Goal: Transaction & Acquisition: Purchase product/service

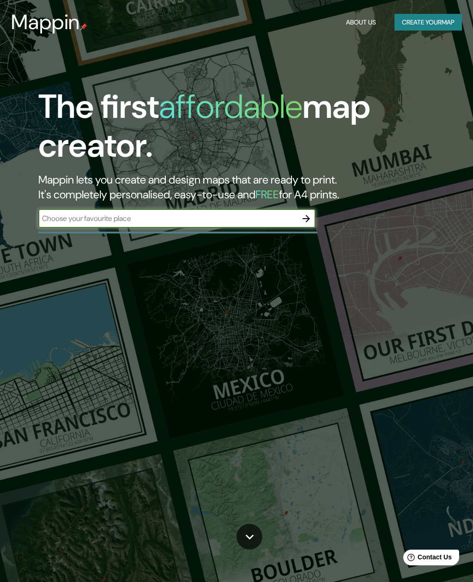
click at [58, 217] on input "text" at bounding box center [167, 218] width 259 height 11
type input "[GEOGRAPHIC_DATA]"
click at [304, 222] on icon "button" at bounding box center [306, 218] width 11 height 11
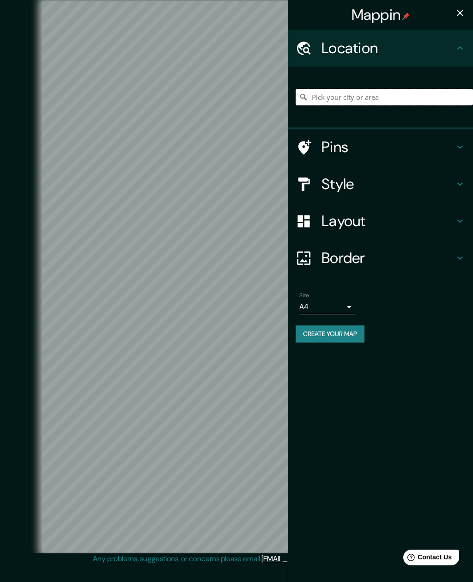
click at [401, 102] on input "Pick your city or area" at bounding box center [384, 97] width 177 height 17
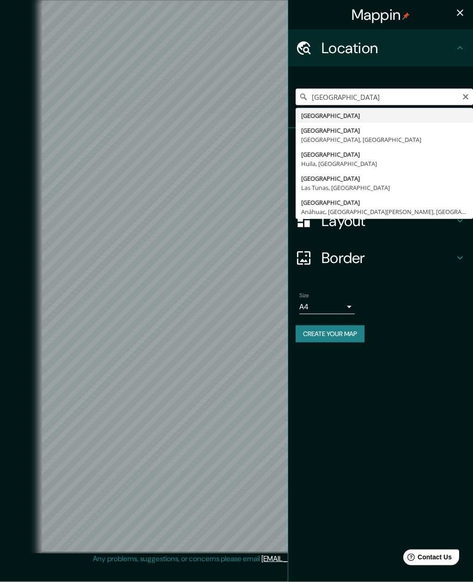
scroll to position [13, 0]
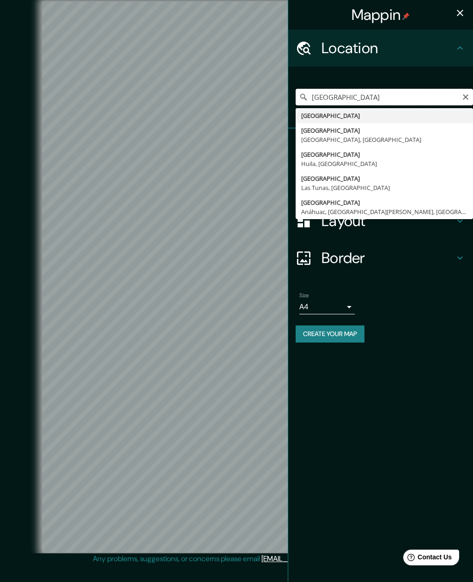
type input "[GEOGRAPHIC_DATA]"
click at [463, 97] on icon "Clear" at bounding box center [465, 96] width 7 height 7
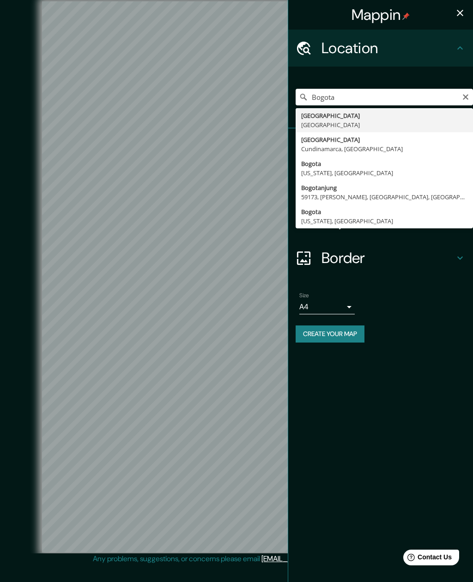
type input "[GEOGRAPHIC_DATA], [GEOGRAPHIC_DATA], [GEOGRAPHIC_DATA]"
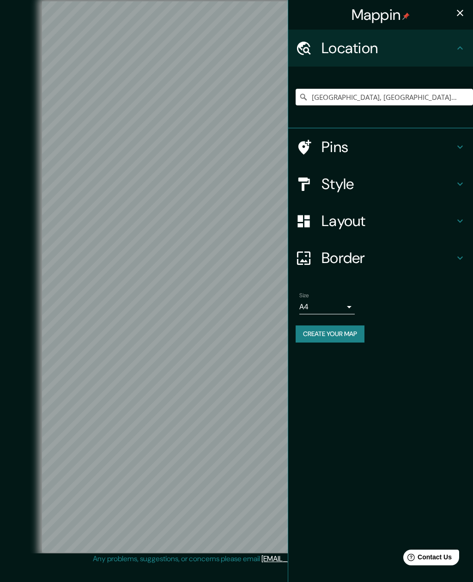
click at [330, 150] on h4 "Pins" at bounding box center [388, 147] width 133 height 18
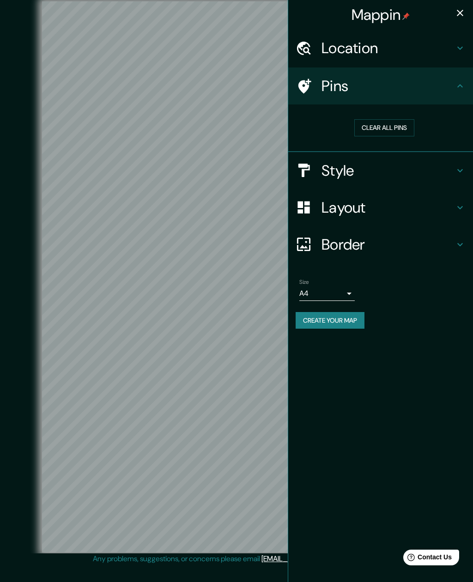
click at [398, 128] on button "Clear all pins" at bounding box center [384, 127] width 60 height 17
click at [380, 125] on button "Clear all pins" at bounding box center [384, 127] width 60 height 17
click at [322, 78] on h4 "Pins" at bounding box center [388, 86] width 133 height 18
click at [441, 170] on h4 "Style" at bounding box center [388, 170] width 133 height 18
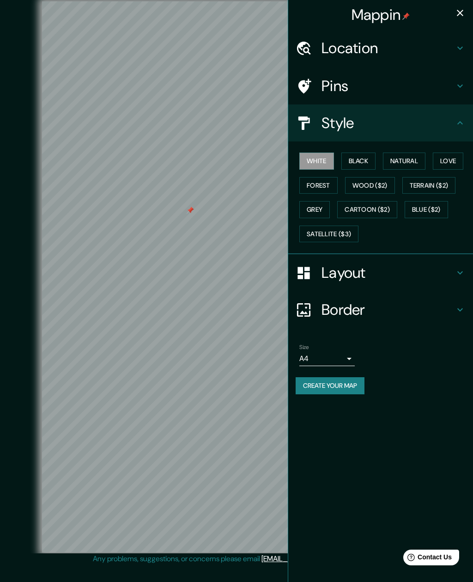
click at [366, 157] on button "Black" at bounding box center [358, 160] width 35 height 17
click at [332, 165] on button "White" at bounding box center [316, 160] width 35 height 17
click at [329, 183] on button "Forest" at bounding box center [318, 185] width 38 height 17
click at [412, 161] on button "Natural" at bounding box center [404, 160] width 43 height 17
click at [456, 160] on button "Love" at bounding box center [448, 160] width 30 height 17
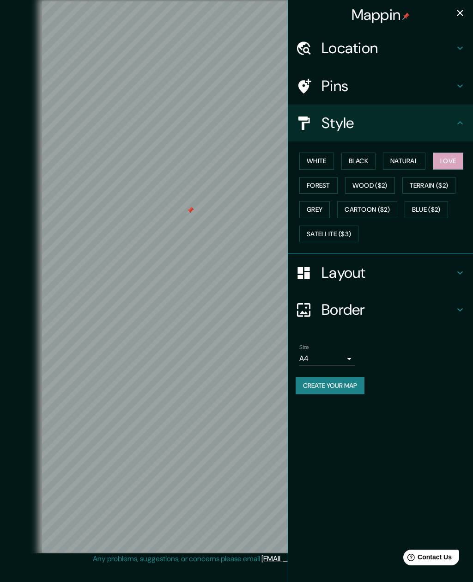
click at [328, 182] on button "Forest" at bounding box center [318, 185] width 38 height 17
click at [322, 207] on button "Grey" at bounding box center [314, 209] width 30 height 17
click at [366, 210] on button "Cartoon ($2)" at bounding box center [367, 209] width 60 height 17
click at [390, 310] on h4 "Border" at bounding box center [388, 309] width 133 height 18
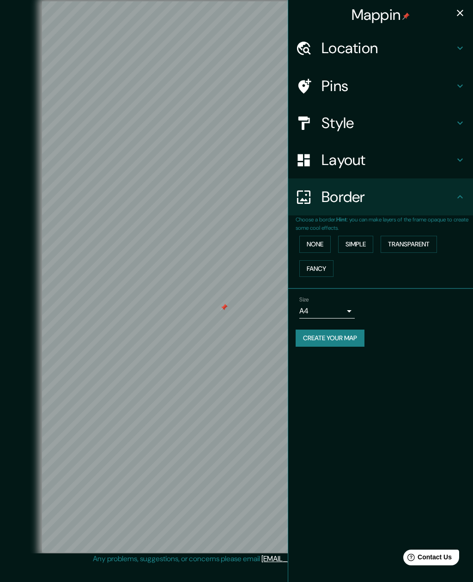
click at [324, 238] on button "None" at bounding box center [314, 244] width 31 height 17
click at [455, 164] on icon at bounding box center [460, 159] width 11 height 11
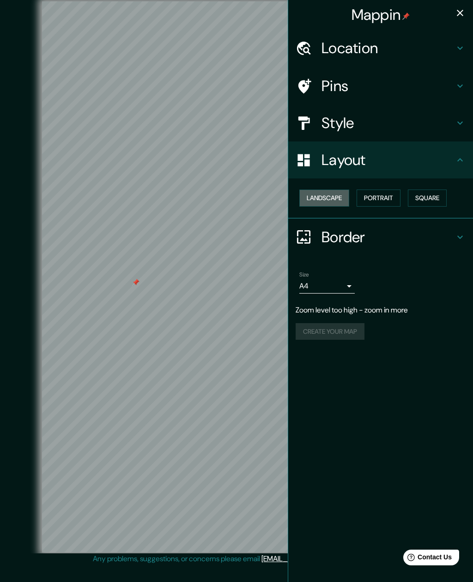
click at [340, 198] on button "Landscape" at bounding box center [324, 197] width 50 height 17
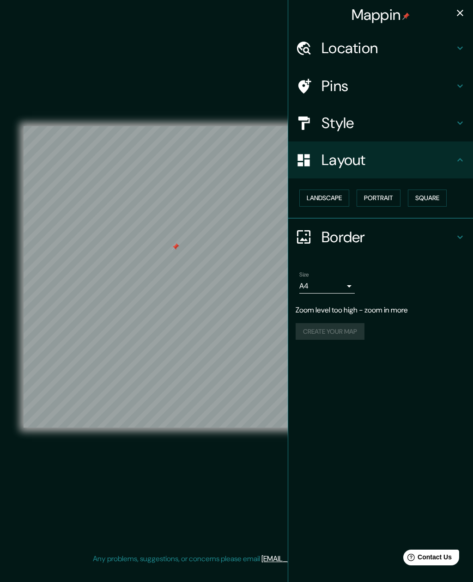
click at [438, 198] on button "Square" at bounding box center [427, 197] width 39 height 17
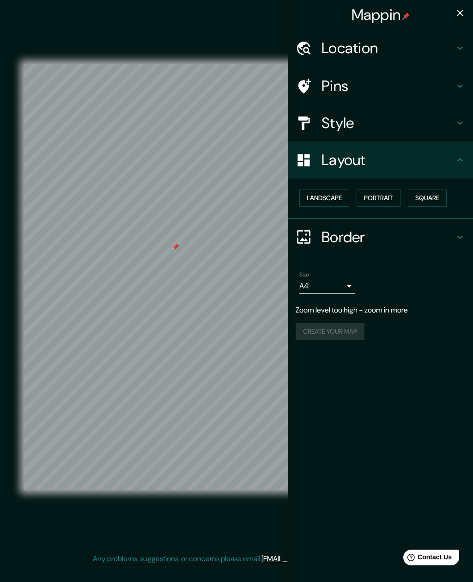
click at [387, 197] on button "Portrait" at bounding box center [379, 197] width 44 height 17
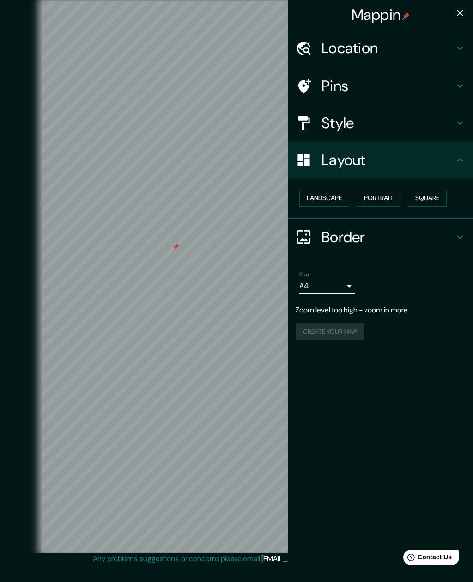
click at [351, 285] on body "Mappin Location [GEOGRAPHIC_DATA], [GEOGRAPHIC_DATA], [GEOGRAPHIC_DATA] Pins St…" at bounding box center [236, 291] width 473 height 582
click at [390, 268] on div at bounding box center [236, 291] width 473 height 582
click at [426, 237] on h4 "Border" at bounding box center [388, 237] width 133 height 18
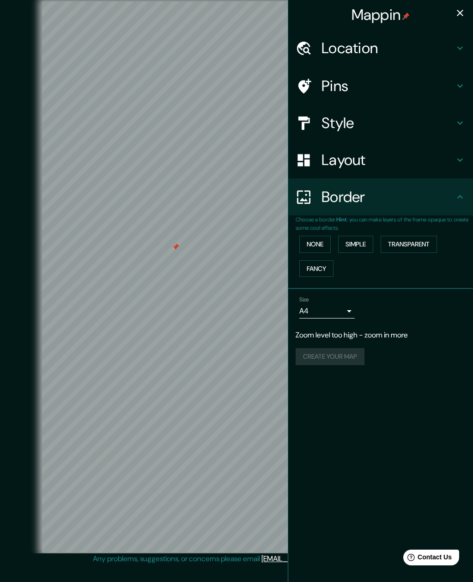
click at [448, 207] on div "Border" at bounding box center [380, 196] width 185 height 37
click at [329, 262] on button "Fancy" at bounding box center [316, 268] width 34 height 17
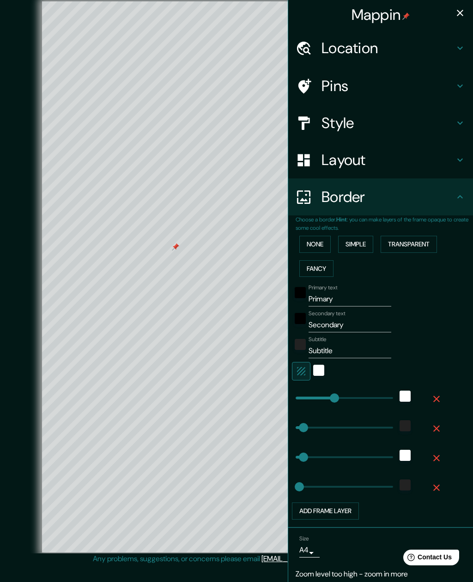
click at [326, 239] on button "None" at bounding box center [314, 244] width 31 height 17
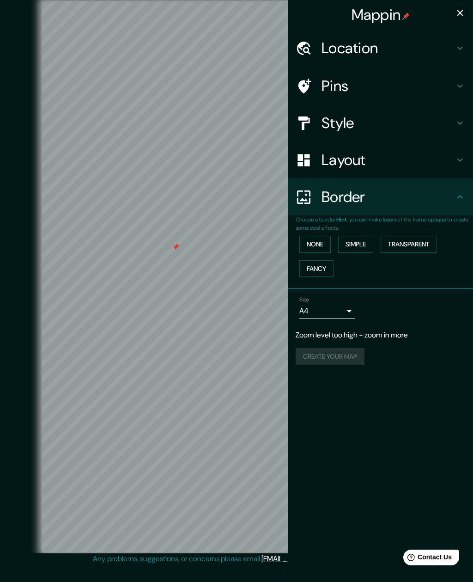
click at [370, 243] on button "Simple" at bounding box center [355, 244] width 35 height 17
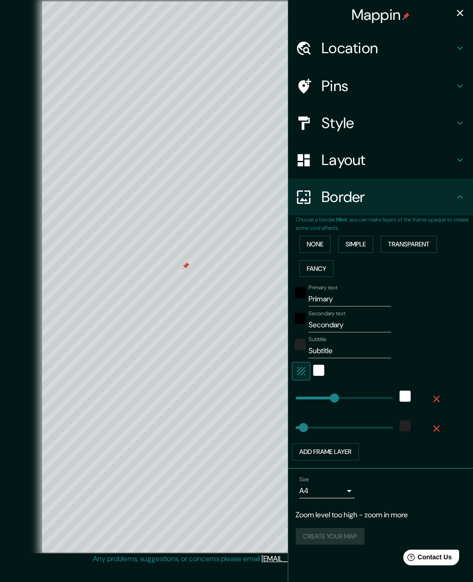
click at [396, 52] on h4 "Location" at bounding box center [388, 48] width 133 height 18
type input "337"
type input "67"
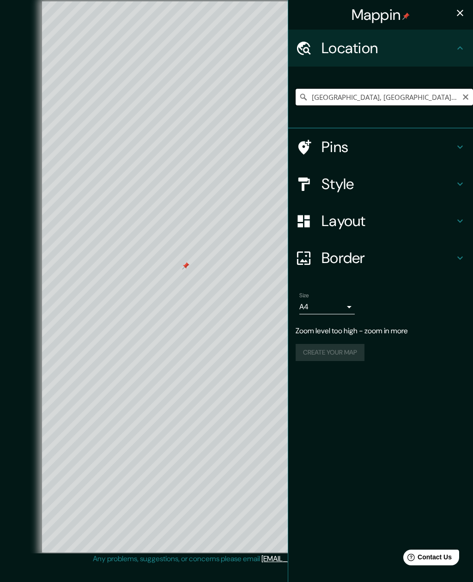
click at [470, 92] on input "[GEOGRAPHIC_DATA], [GEOGRAPHIC_DATA], [GEOGRAPHIC_DATA]" at bounding box center [384, 97] width 177 height 17
click at [461, 94] on input "[GEOGRAPHIC_DATA], [GEOGRAPHIC_DATA], [GEOGRAPHIC_DATA]" at bounding box center [384, 97] width 177 height 17
click at [347, 144] on h4 "Pins" at bounding box center [388, 147] width 133 height 18
type input "337"
type input "67"
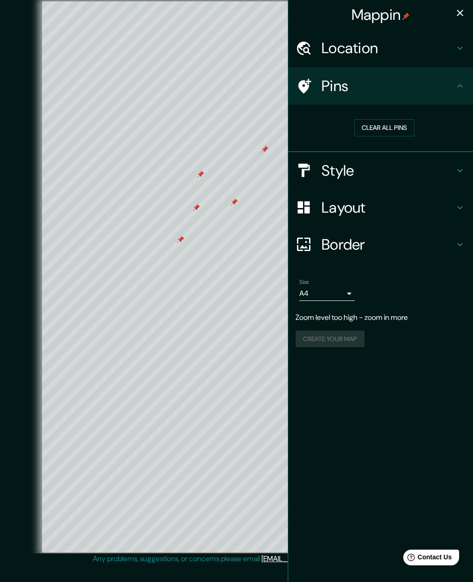
click at [466, 57] on div "Location" at bounding box center [380, 48] width 185 height 37
type input "337"
type input "67"
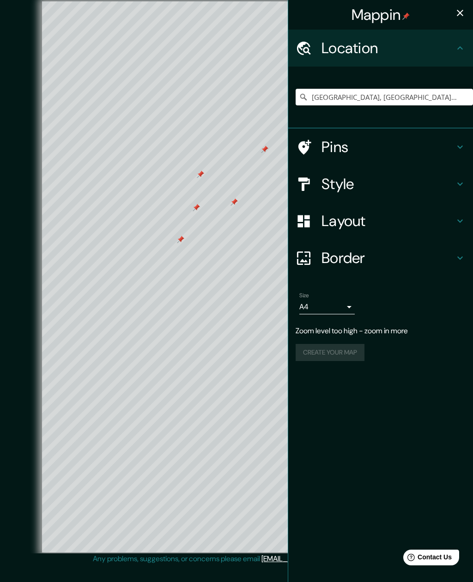
click at [463, 16] on icon "button" at bounding box center [460, 12] width 11 height 11
type input "337"
type input "67"
